Goal: Information Seeking & Learning: Learn about a topic

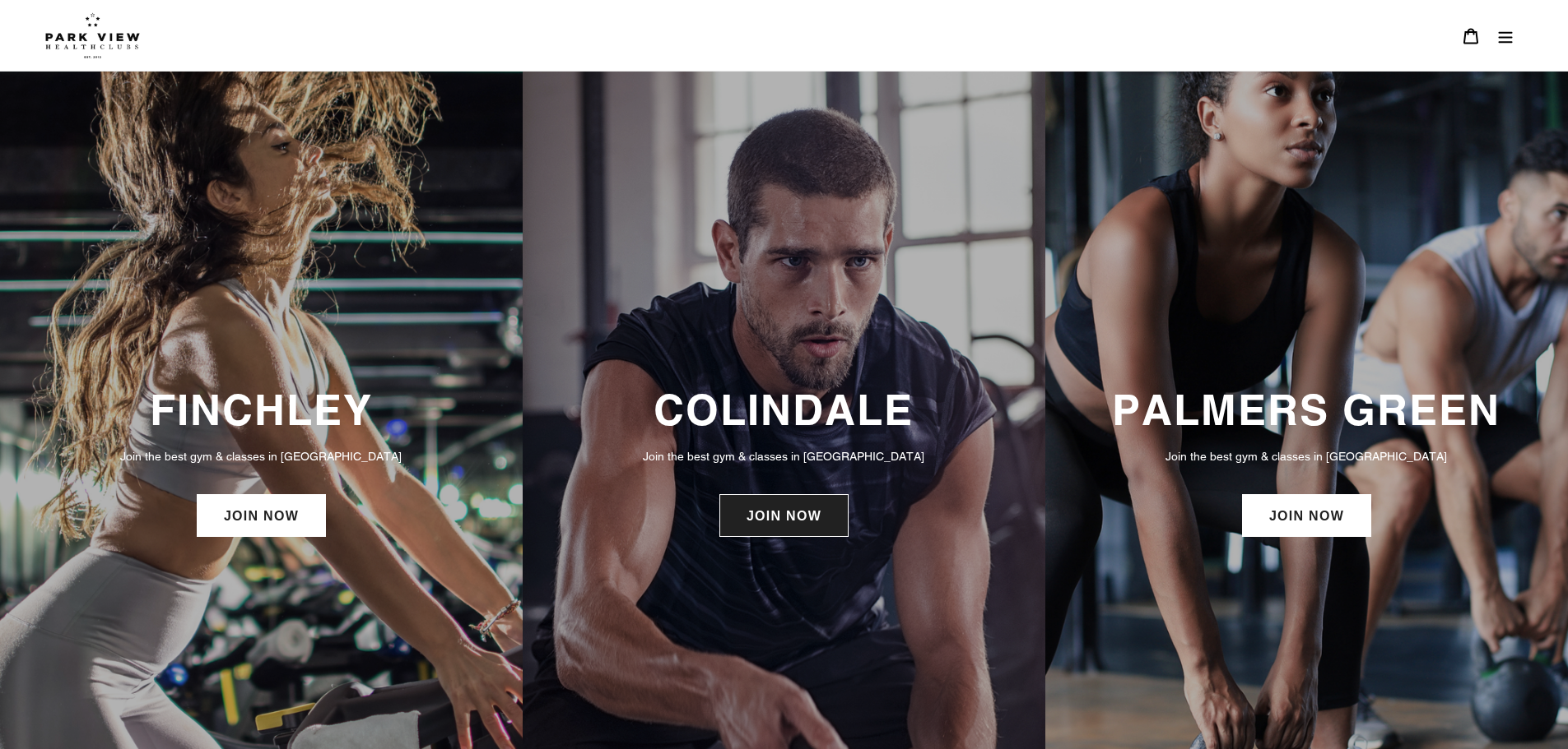
click at [792, 525] on link "JOIN NOW" at bounding box center [783, 515] width 129 height 43
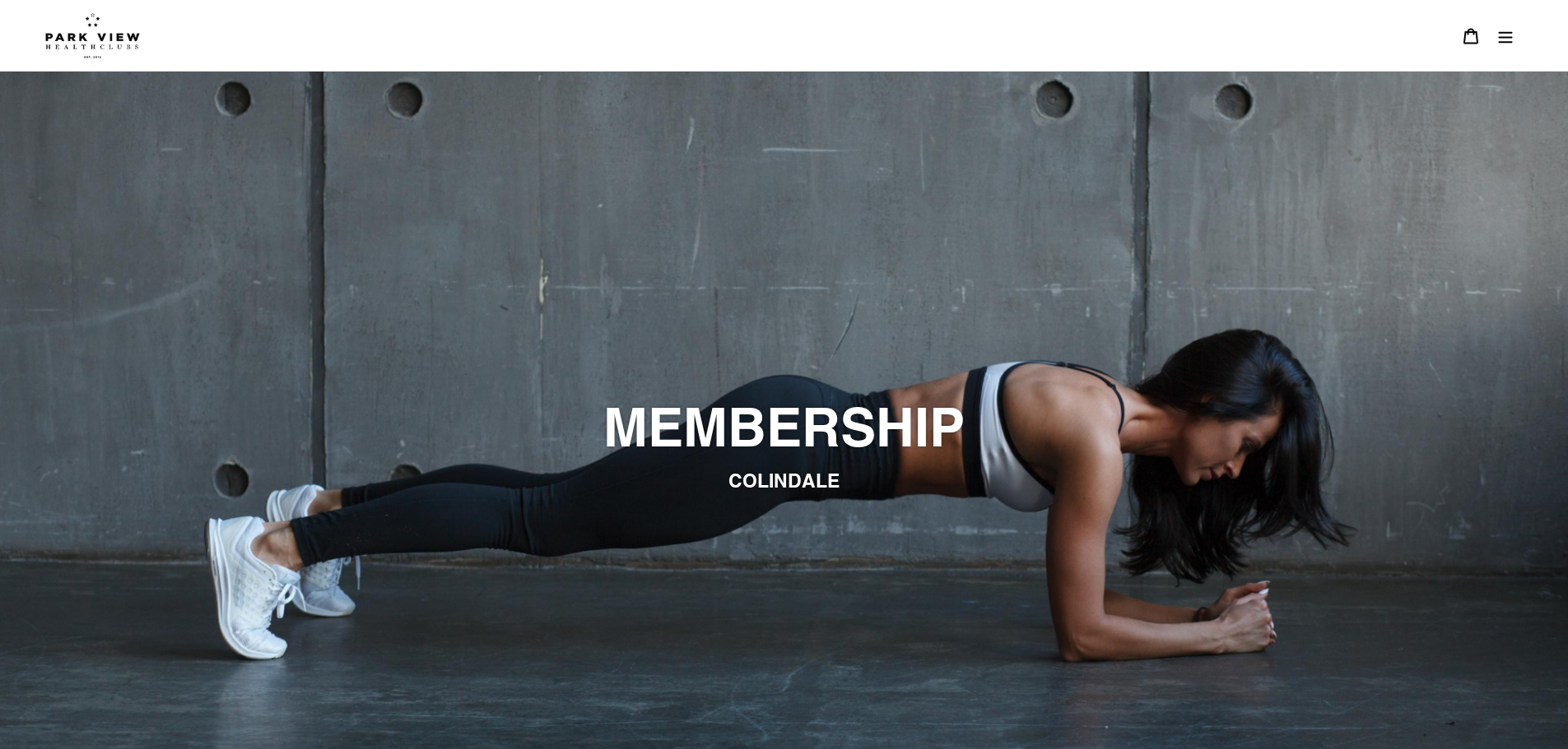
click at [63, 51] on img at bounding box center [93, 35] width 95 height 46
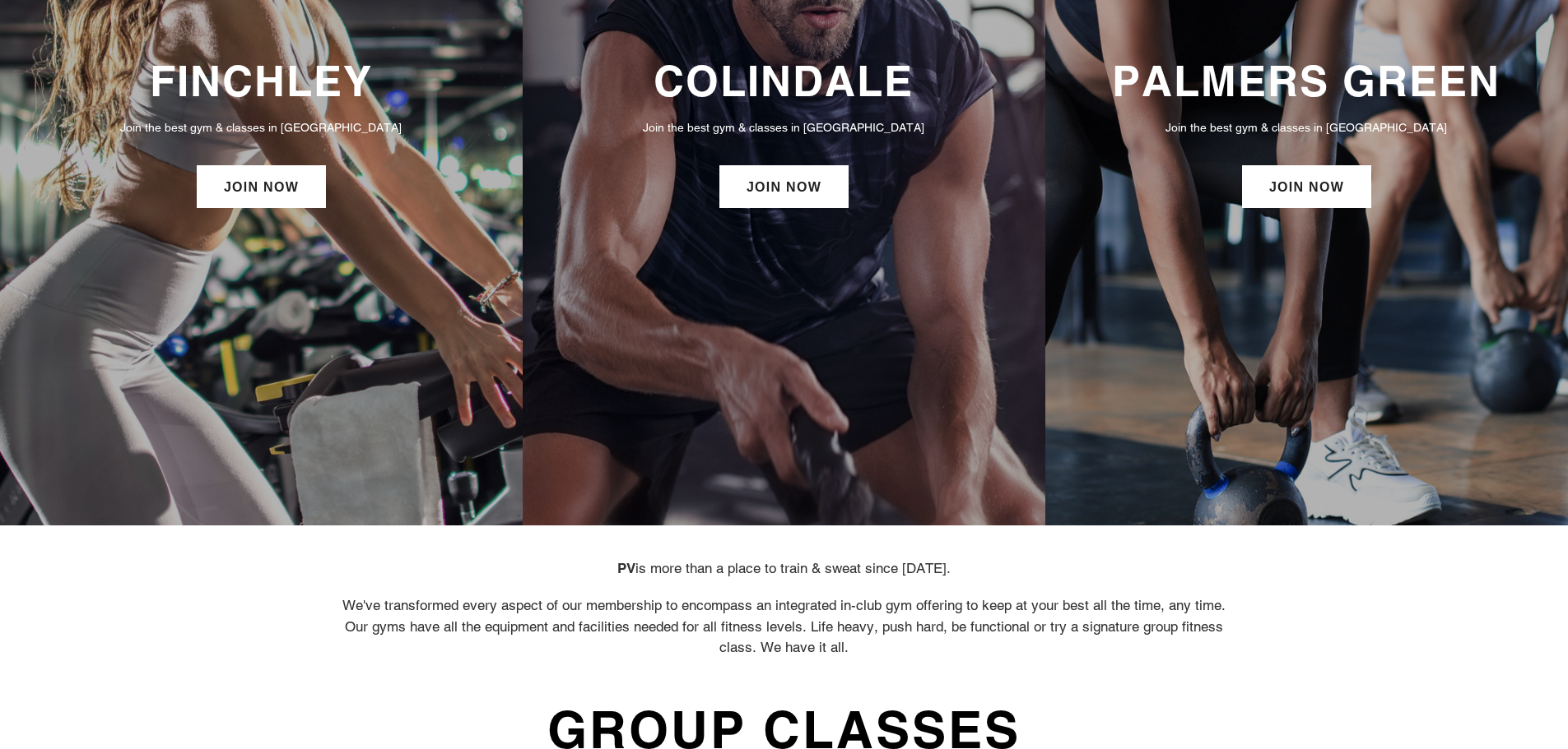
click at [788, 321] on div "COLINDALE Join the best gym & classes in London JOIN NOW" at bounding box center [784, 134] width 523 height 784
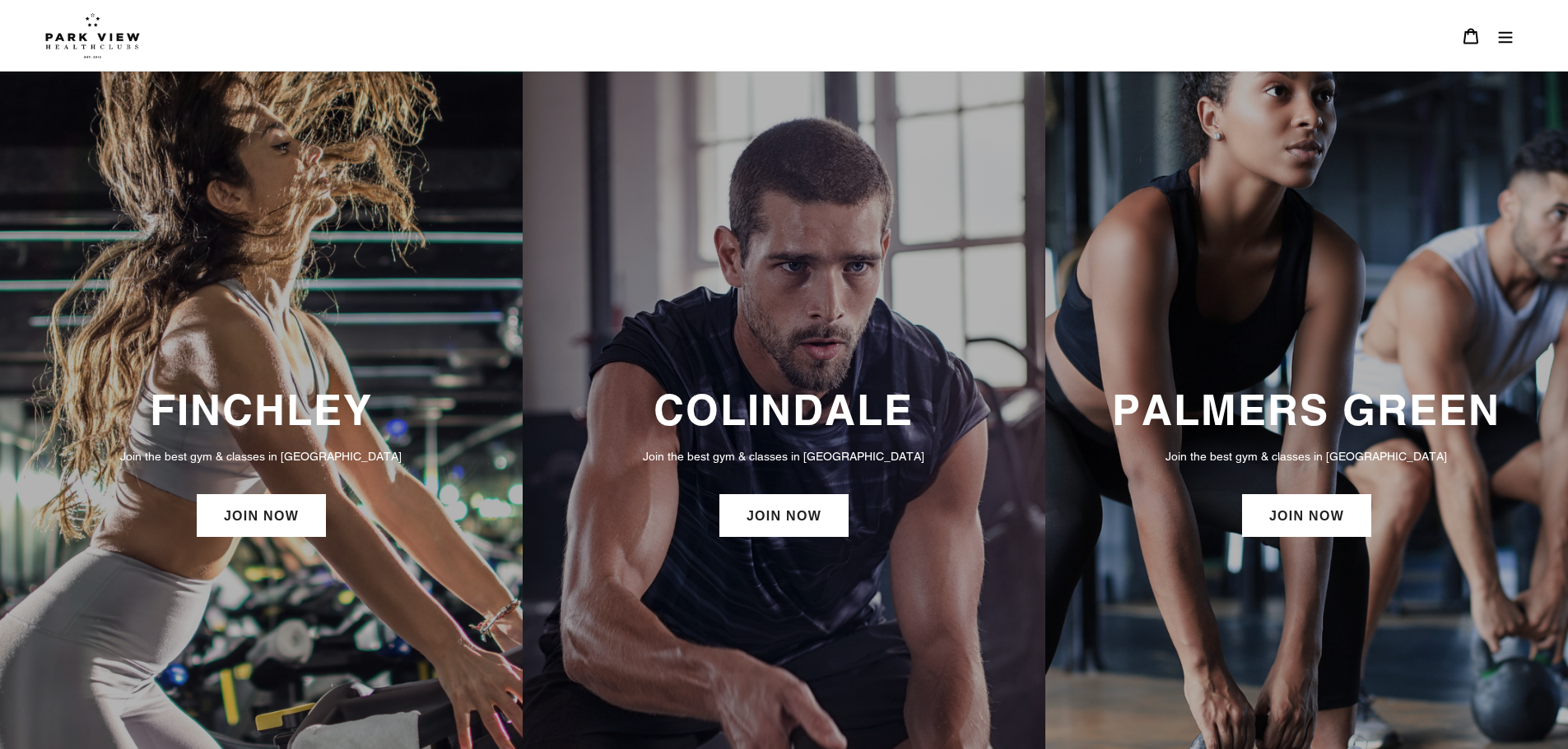
click at [1514, 50] on button "Menu" at bounding box center [1505, 35] width 35 height 35
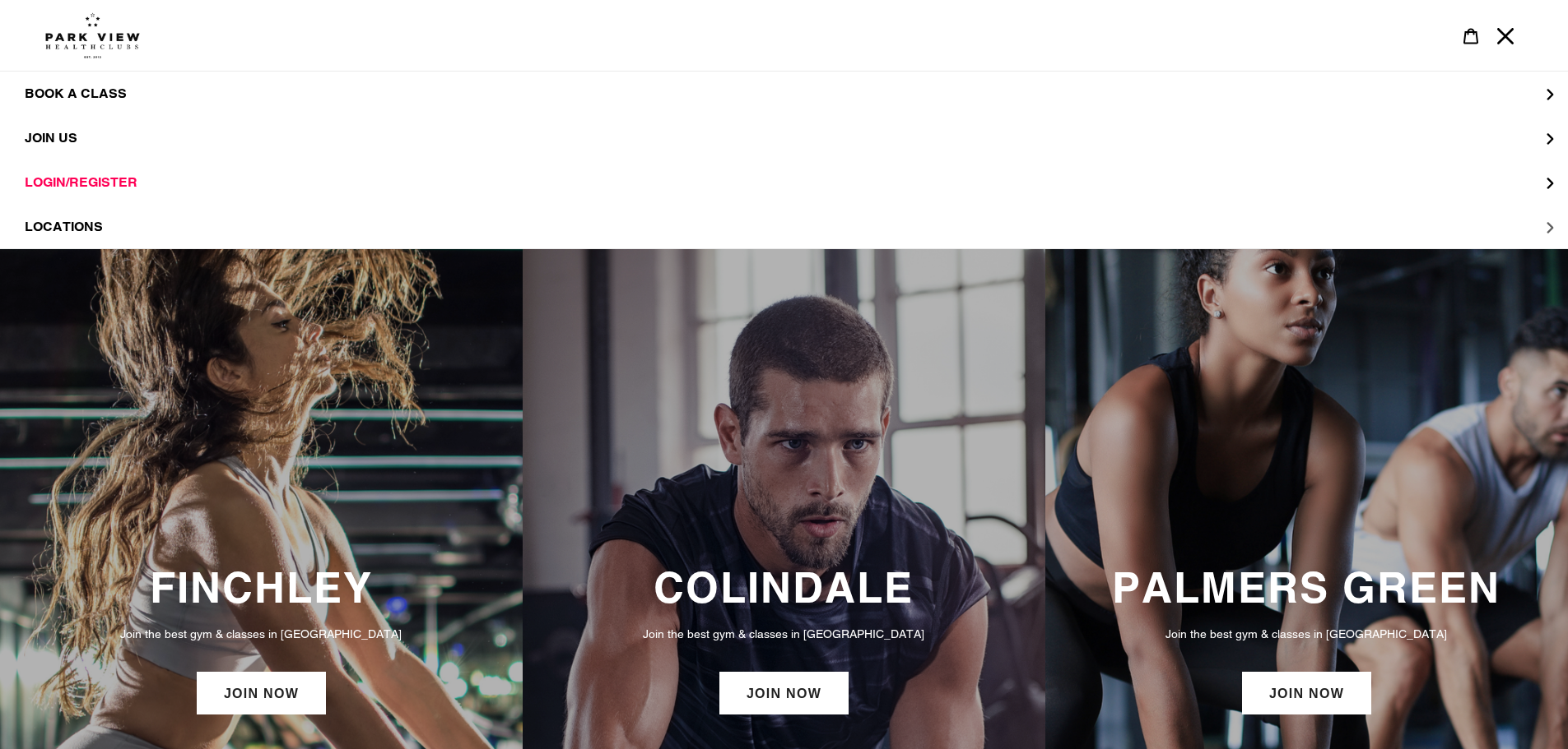
click at [91, 217] on button "LOCATIONS" at bounding box center [784, 227] width 1568 height 45
click at [103, 141] on span "Colindale" at bounding box center [96, 138] width 79 height 16
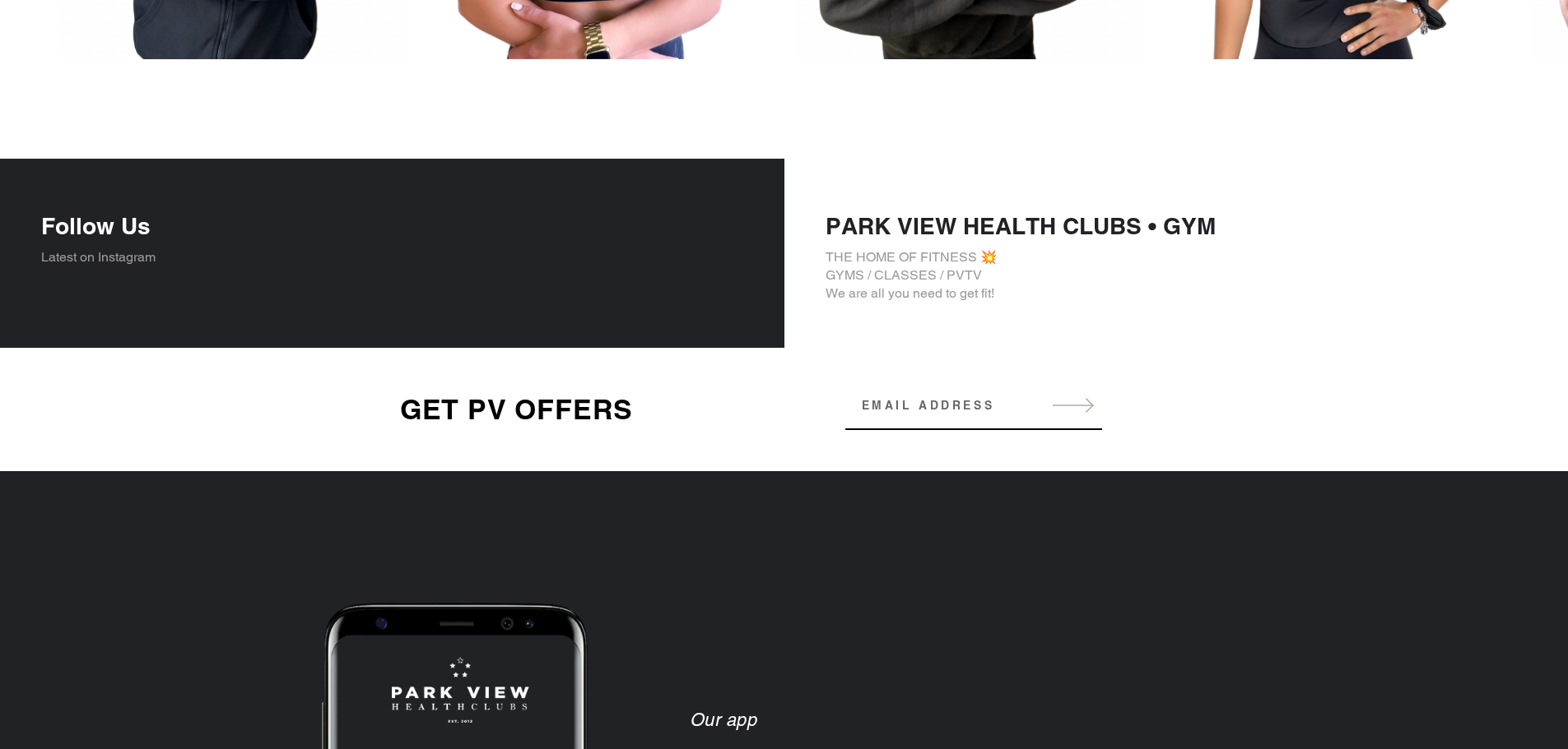
scroll to position [2550, 0]
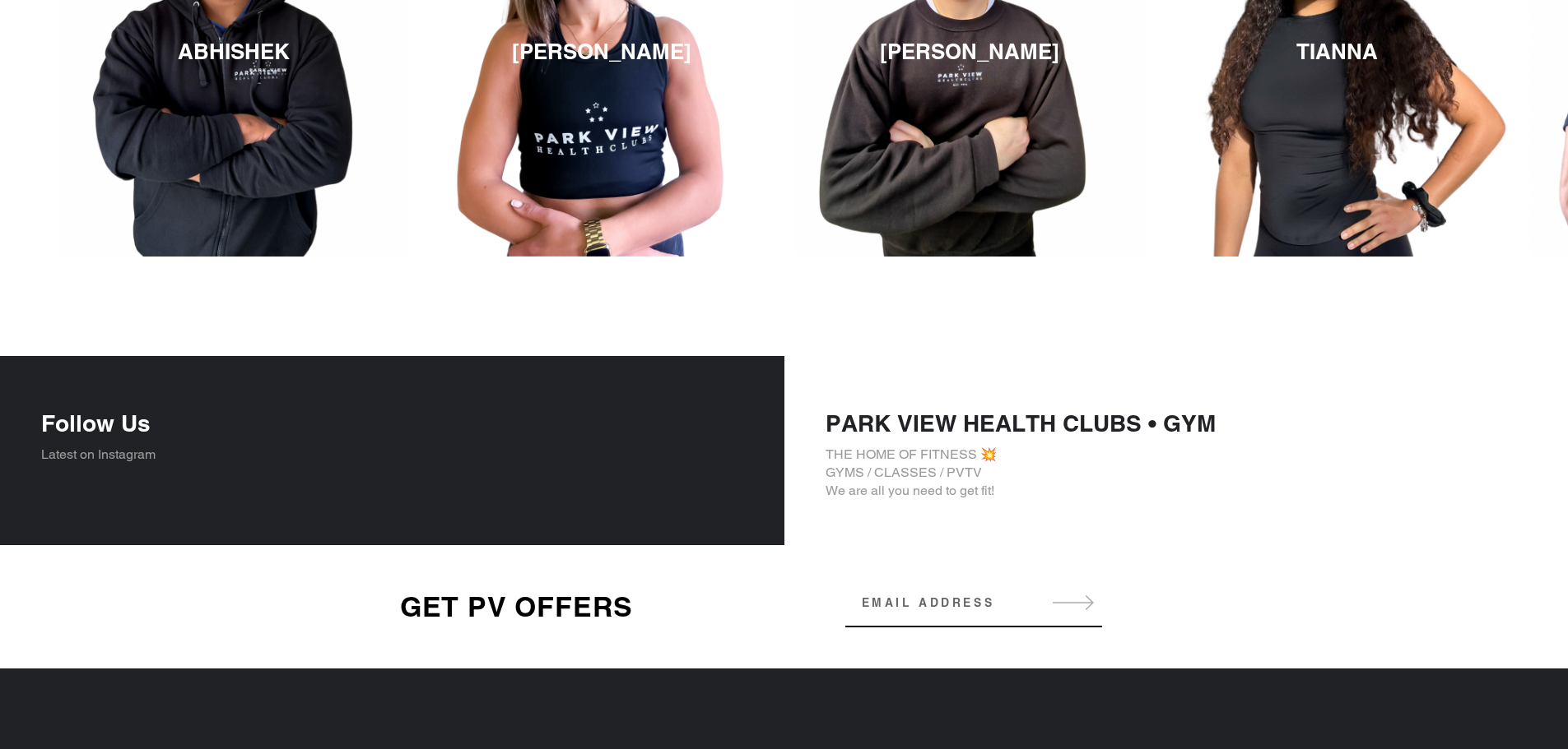
click at [972, 494] on p "THE HOME OF FITNESS 💥 GYMS / CLASSES / PVTV We are all you need to get fit!" at bounding box center [1176, 473] width 702 height 54
click at [976, 480] on p "THE HOME OF FITNESS 💥 GYMS / CLASSES / PVTV We are all you need to get fit!" at bounding box center [1176, 473] width 702 height 54
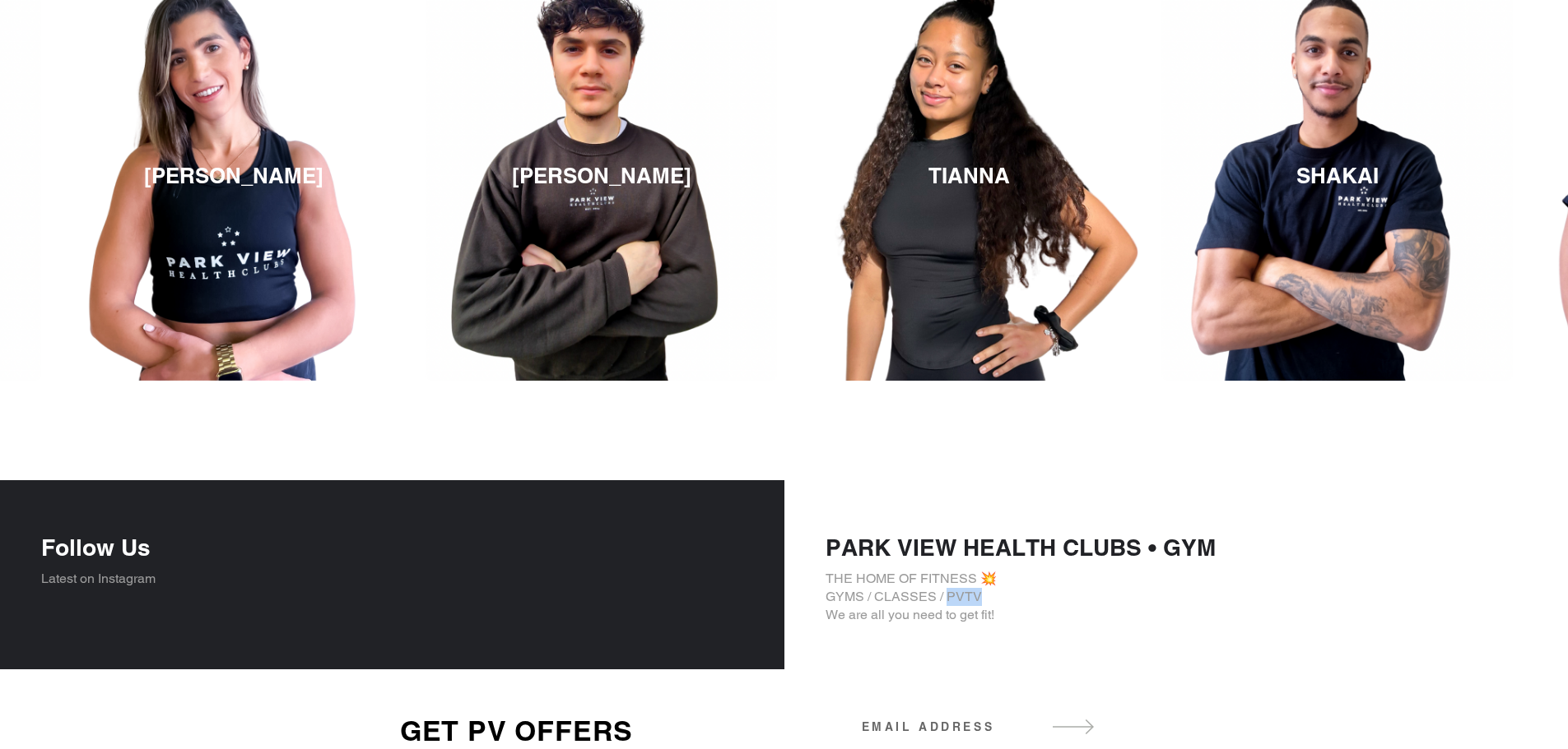
scroll to position [2221, 0]
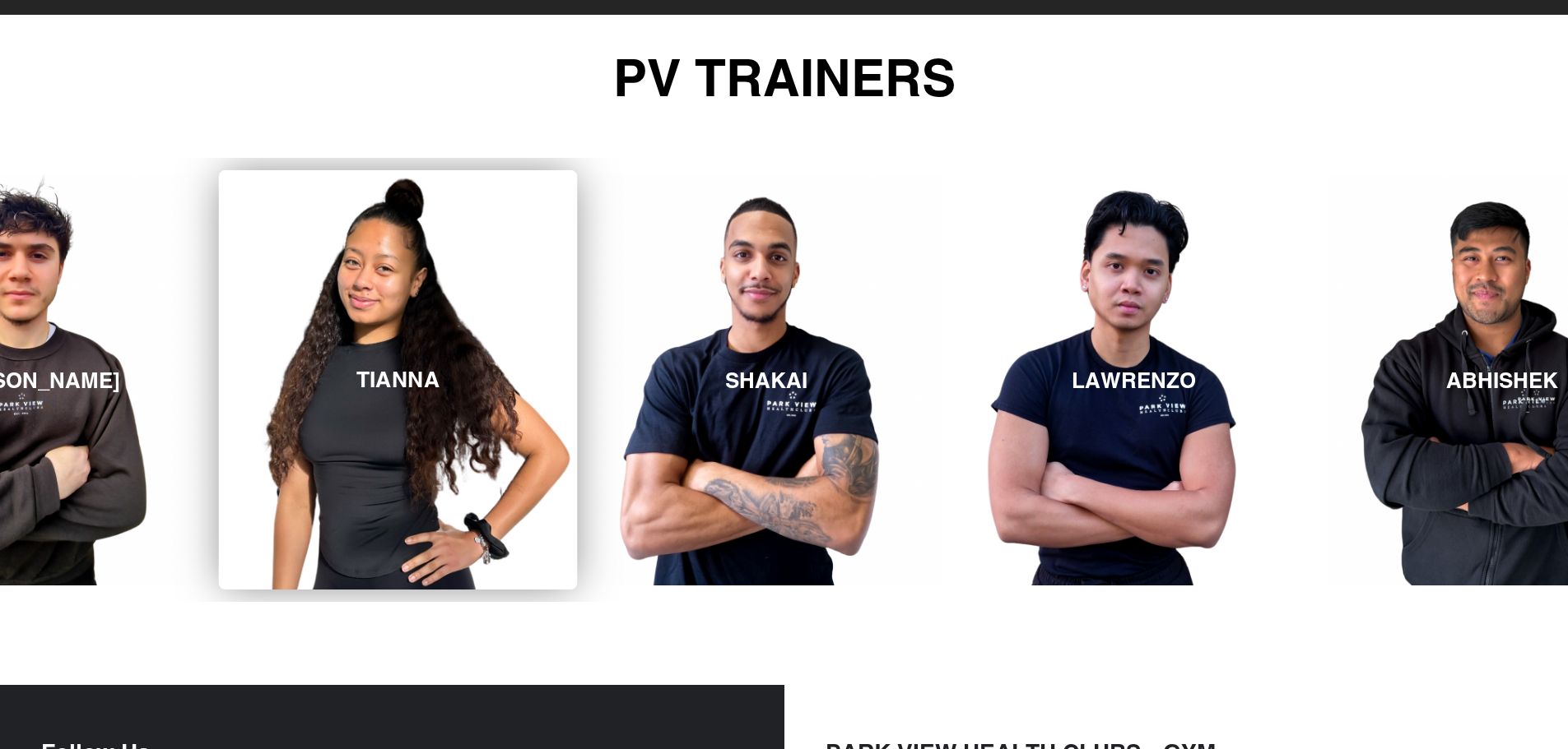
drag, startPoint x: 957, startPoint y: 307, endPoint x: 26, endPoint y: 345, distance: 931.8
click at [219, 345] on link "TIANNA" at bounding box center [398, 380] width 359 height 420
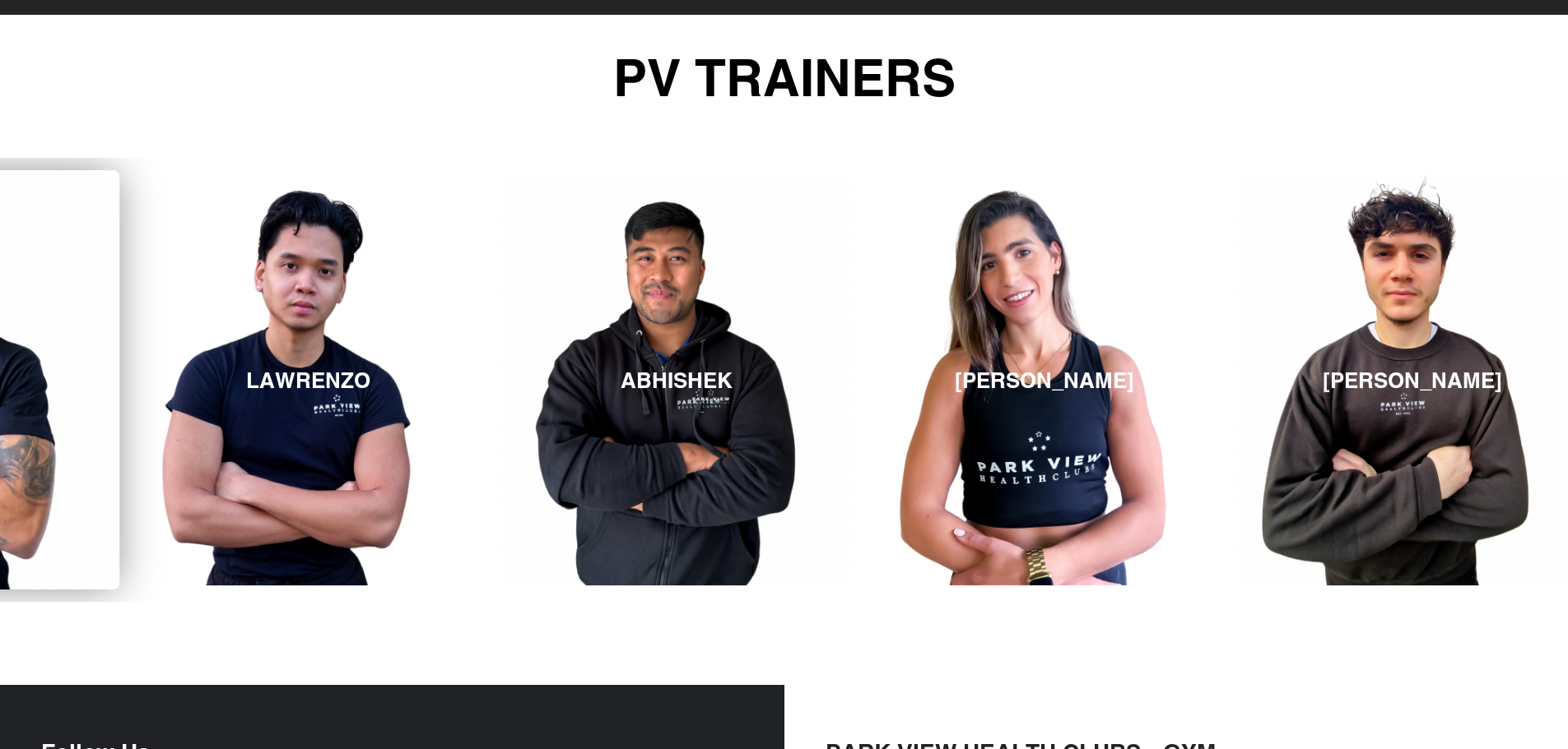
drag, startPoint x: 1065, startPoint y: 331, endPoint x: 0, endPoint y: 364, distance: 1065.5
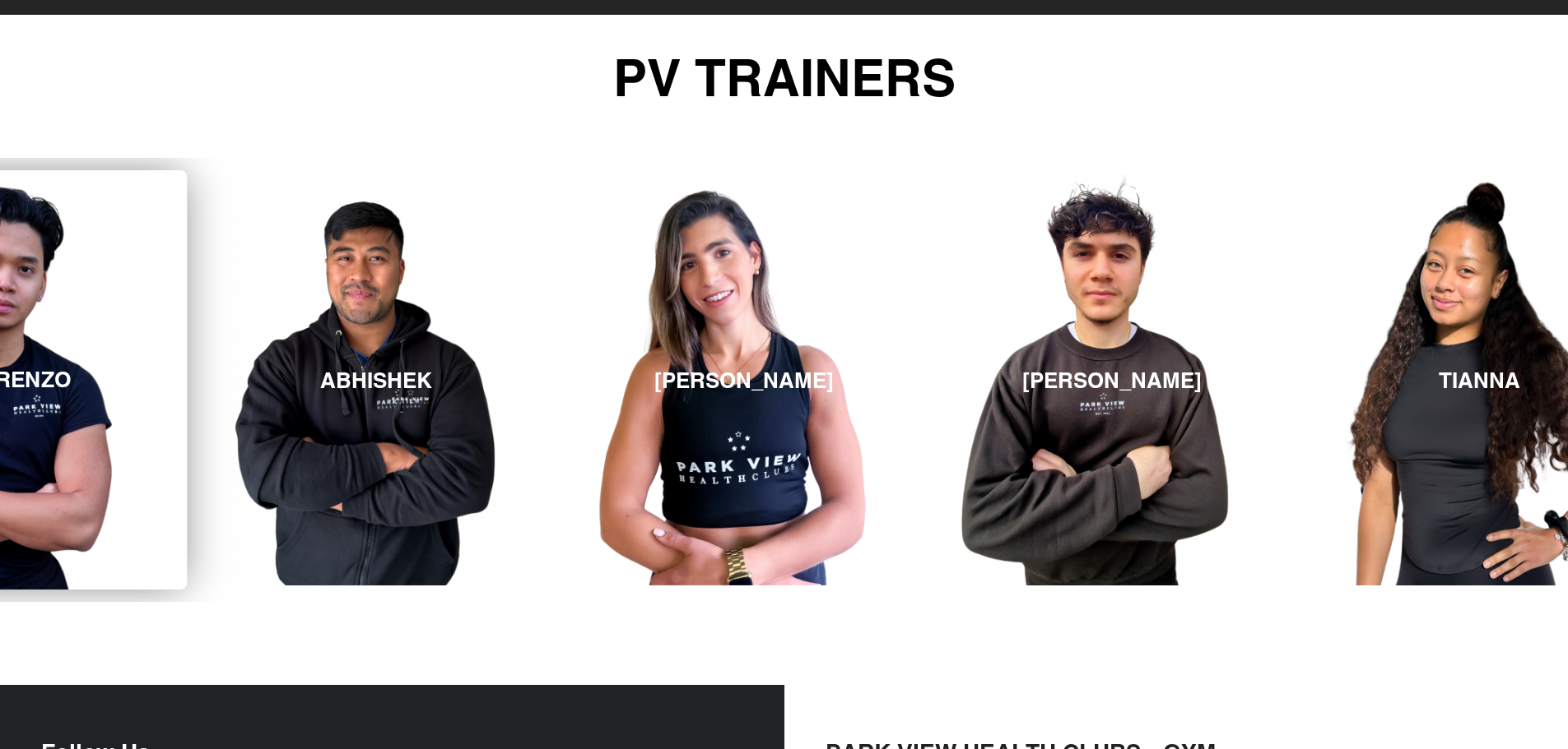
drag, startPoint x: 1058, startPoint y: 307, endPoint x: 96, endPoint y: 336, distance: 962.4
click at [96, 336] on link "LAWRENZO" at bounding box center [8, 380] width 359 height 420
